Goal: Task Accomplishment & Management: Use online tool/utility

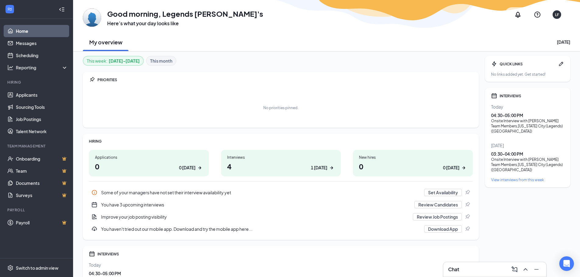
click at [239, 171] on h1 "4 1 [DATE]" at bounding box center [281, 166] width 108 height 10
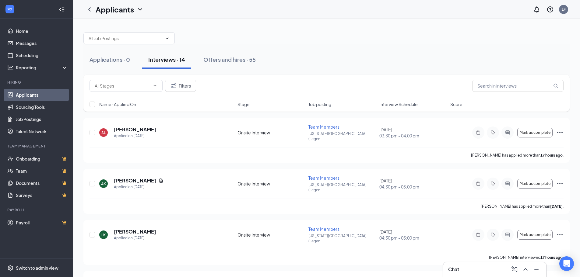
click at [395, 103] on span "Interview Schedule" at bounding box center [398, 104] width 38 height 6
click at [130, 229] on h5 "Aiden Keller" at bounding box center [135, 232] width 42 height 7
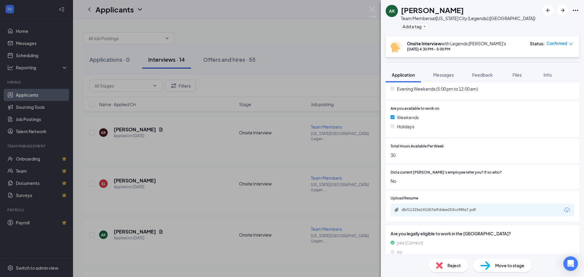
scroll to position [280, 0]
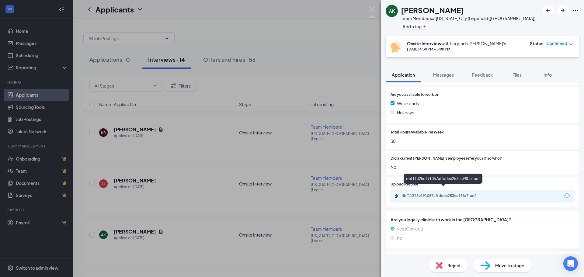
click at [437, 194] on div "dbf11325e191057affddee253cc98fa7.pdf" at bounding box center [483, 196] width 184 height 13
click at [436, 194] on div "dbf11325e191057affddee253cc98fa7.pdf" at bounding box center [444, 196] width 85 height 5
